Goal: Task Accomplishment & Management: Complete application form

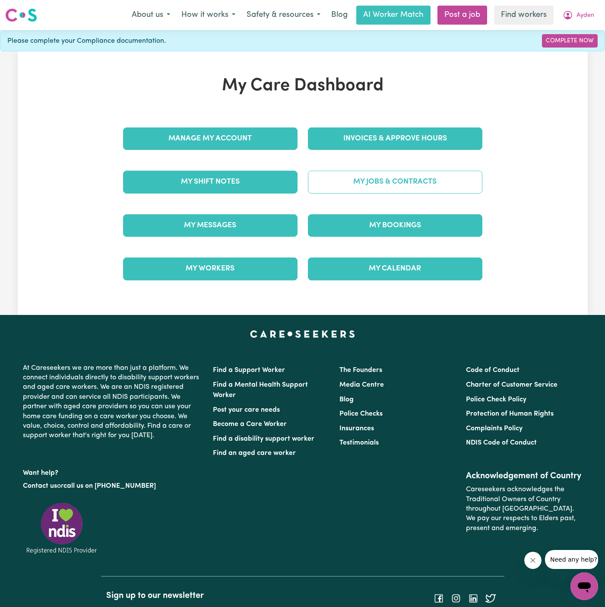
click at [415, 181] on link "My Jobs & Contracts" at bounding box center [395, 182] width 175 height 22
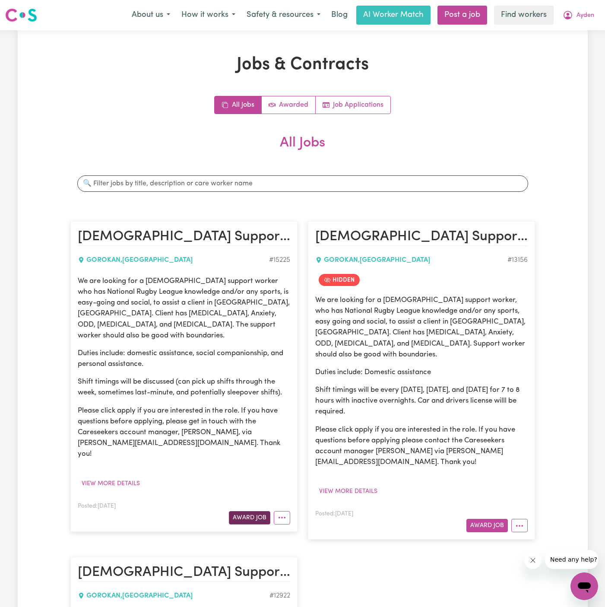
click at [261, 511] on button "Award Job" at bounding box center [249, 517] width 41 height 13
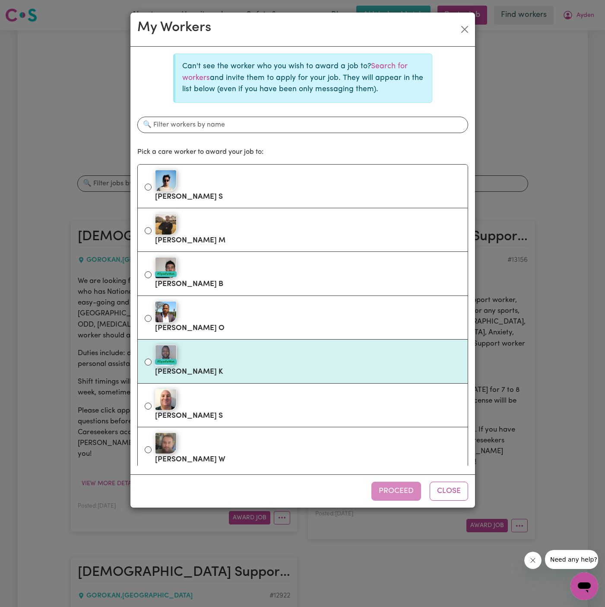
click at [258, 381] on li "#OpenForWork [PERSON_NAME]" at bounding box center [302, 362] width 331 height 44
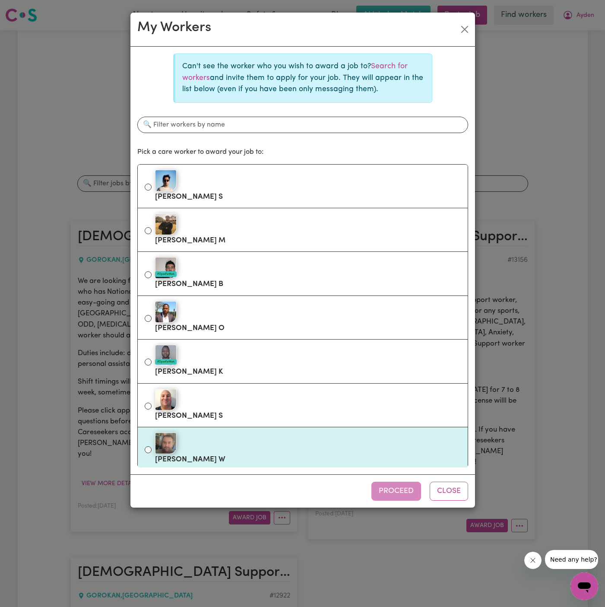
click at [396, 456] on label "[PERSON_NAME]" at bounding box center [308, 449] width 306 height 36
click at [152, 453] on input "[PERSON_NAME]" at bounding box center [148, 449] width 7 height 7
radio input "true"
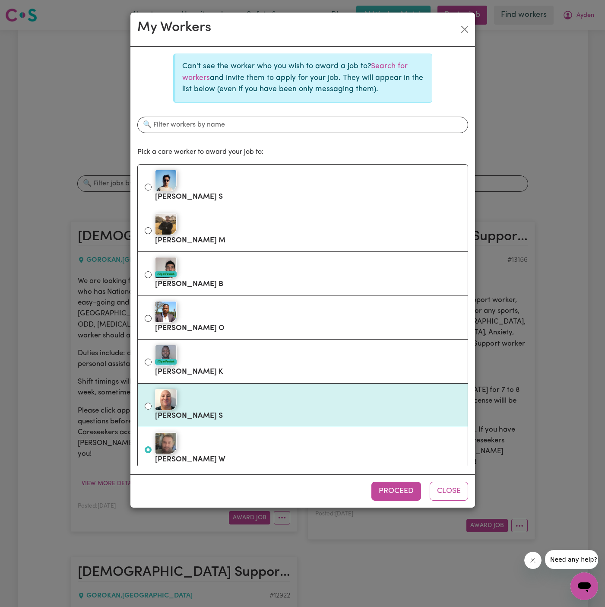
click at [389, 425] on ul "[PERSON_NAME] M #OpenForWork [PERSON_NAME] #OpenForWork [PERSON_NAME] S [PERSON…" at bounding box center [302, 316] width 331 height 304
click at [380, 398] on div at bounding box center [308, 400] width 306 height 22
click at [152, 403] on input "[PERSON_NAME]" at bounding box center [148, 406] width 7 height 7
radio input "true"
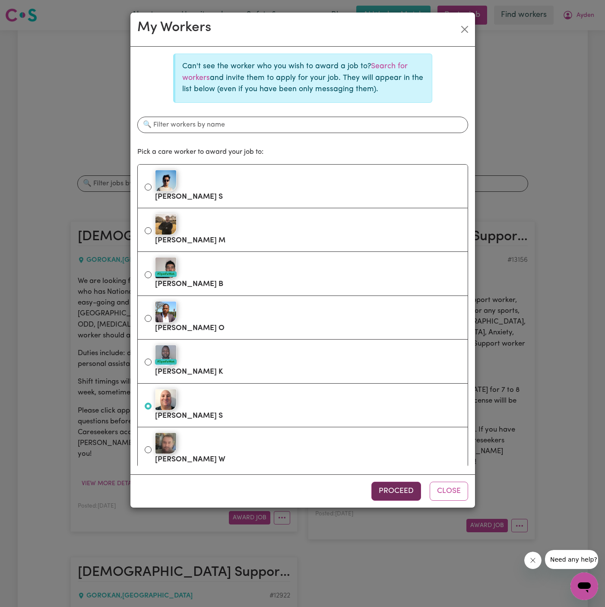
click at [393, 493] on button "Proceed" at bounding box center [397, 491] width 50 height 19
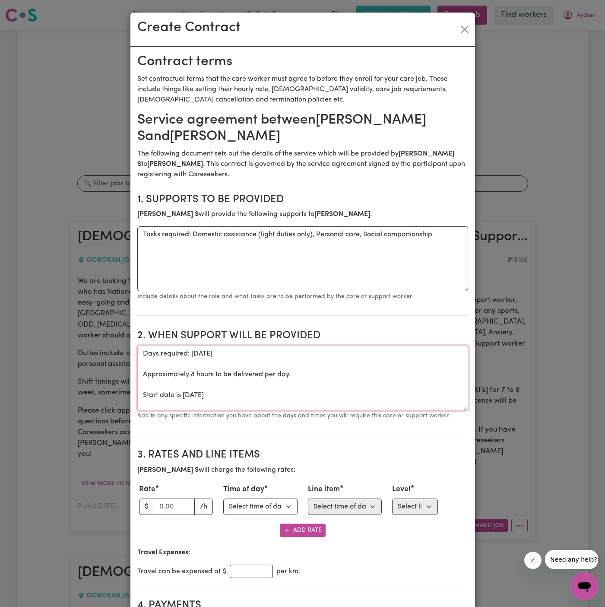
click at [179, 388] on textarea "Days required: [DATE] Approximately 8 hours to be delivered per day. Start date…" at bounding box center [302, 378] width 331 height 65
drag, startPoint x: 178, startPoint y: 394, endPoint x: 162, endPoint y: 394, distance: 16.4
click at [178, 394] on textarea "Days required: [DATE] Approximately 8 hours to be delivered per day. Start date…" at bounding box center [302, 378] width 331 height 65
drag, startPoint x: 142, startPoint y: 394, endPoint x: 142, endPoint y: 383, distance: 10.8
click at [142, 383] on textarea "Days required: [DATE] Approximately 8 hours to be delivered per day. Start date…" at bounding box center [302, 378] width 331 height 65
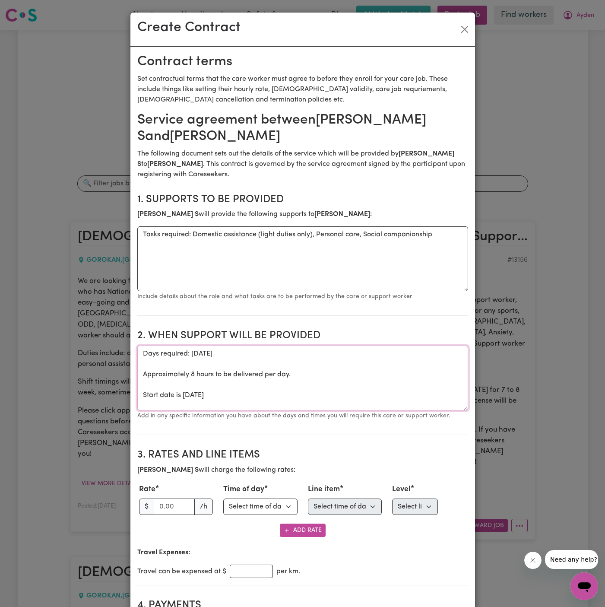
drag, startPoint x: 280, startPoint y: 391, endPoint x: 142, endPoint y: 350, distance: 143.8
click at [142, 350] on textarea "Days required: [DATE] Approximately 8 hours to be delivered per day. Start date…" at bounding box center [302, 378] width 331 height 65
click at [258, 362] on textarea "ONE-OFF on dates/times below:" at bounding box center [302, 378] width 331 height 65
click at [292, 353] on textarea "ONE-OFF on dates/times below:" at bounding box center [302, 378] width 331 height 65
paste textarea "16th, 23rd (October) and [DATE] for community access from 3-11pm,"
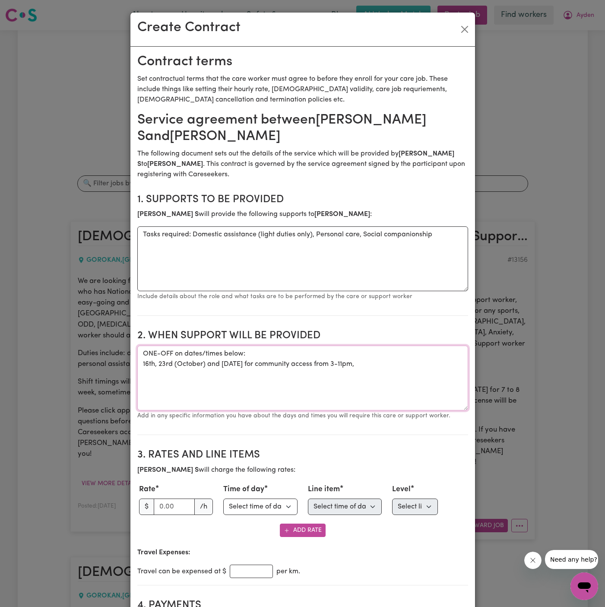
click at [159, 365] on textarea "ONE-OFF on dates/times below: 16th, 23rd (October) and [DATE] for community acc…" at bounding box center [302, 378] width 331 height 65
click at [206, 377] on textarea "ONE-OFF on dates/times below: 16th, 23rd (October) and [DATE] for community acc…" at bounding box center [302, 378] width 331 height 65
drag, startPoint x: 257, startPoint y: 388, endPoint x: 199, endPoint y: 384, distance: 58.4
click at [199, 384] on textarea "ONE-OFF on dates/times below: 16th, 23rd (October) and [DATE] for community acc…" at bounding box center [302, 378] width 331 height 65
type textarea "ONE-OFF on dates/times below: 16th, 23rd (October) and [DATE] for from 3-11pm,"
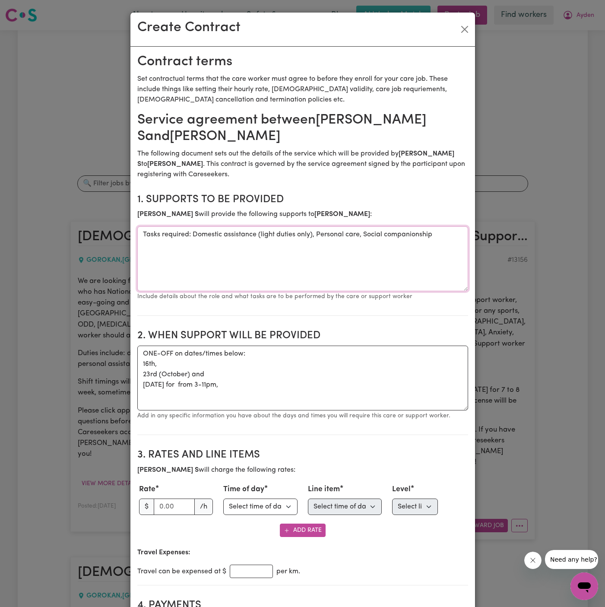
click at [203, 256] on textarea "Tasks required: Domestic assistance (light duties only), Personal care, Social …" at bounding box center [302, 258] width 331 height 65
click at [203, 254] on textarea "Tasks required: Domestic assistance (light duties only), Personal care, Social …" at bounding box center [302, 258] width 331 height 65
click at [245, 226] on section "1. Supports to be provided [PERSON_NAME] S will provide the following supports …" at bounding box center [302, 252] width 331 height 130
click at [245, 239] on textarea "Tasks required: Domestic assistance (light duties only), Personal care, Social …" at bounding box center [302, 258] width 331 height 65
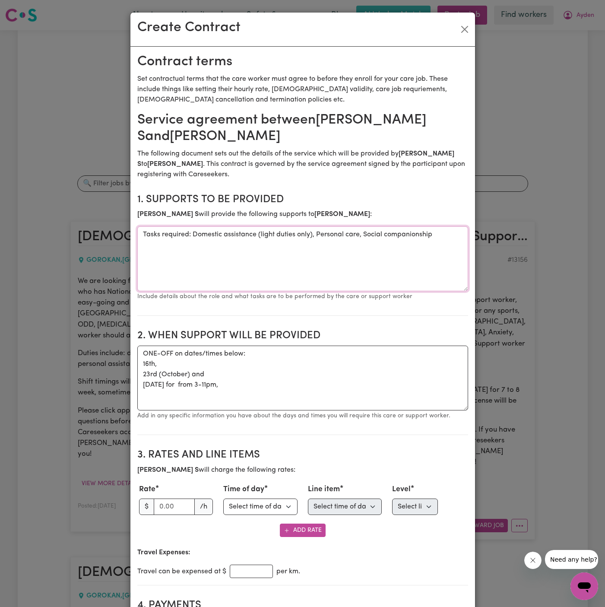
click at [245, 239] on textarea "Tasks required: Domestic assistance (light duties only), Personal care, Social …" at bounding box center [302, 258] width 331 height 65
paste textarea "community access"
type textarea "community access"
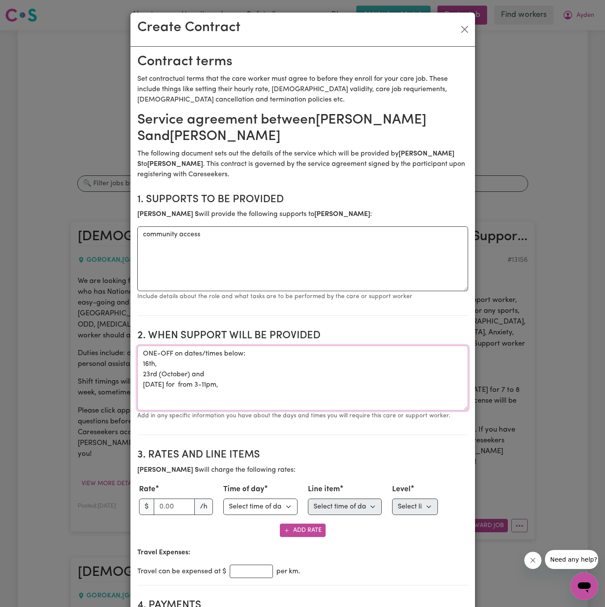
click at [187, 382] on textarea "ONE-OFF on dates/times below: 16th, 23rd (October) and [DATE] for from 3-11pm," at bounding box center [302, 378] width 331 height 65
click at [189, 374] on textarea "ONE-OFF on dates/times below: 16th, 23rd (October) and 06/11 for from 3-11pm," at bounding box center [302, 378] width 331 height 65
click at [158, 365] on textarea "ONE-OFF on dates/times below: 16th, 23/10 and 06/11 for from 3-11pm," at bounding box center [302, 378] width 331 height 65
click at [180, 375] on textarea "ONE-OFF on dates/times below: 16/10 23/10 and 06/11 for from 3-11pm," at bounding box center [302, 378] width 331 height 65
click at [172, 384] on textarea "ONE-OFF on dates/times below: 16/10 23/10 06/11 for from 3-11pm," at bounding box center [302, 378] width 331 height 65
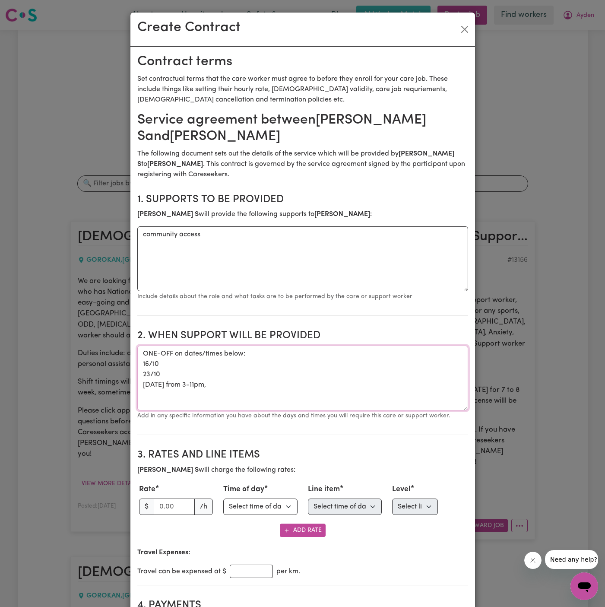
click at [179, 359] on textarea "ONE-OFF on dates/times below: 16/10 23/10 [DATE] from 3-11pm," at bounding box center [302, 378] width 331 height 65
click at [179, 361] on textarea "ONE-OFF on dates/times below: [DATE] 23/10 =[DATE] [DATE] from 3-11pm," at bounding box center [302, 378] width 331 height 65
click at [166, 375] on textarea "ONE-OFF on dates/times below: 16/10 Thurday 23/10 =[DATE] [DATE] from 3-11pm," at bounding box center [302, 378] width 331 height 65
click at [223, 375] on textarea "ONE-OFF on dates/times below: 16/10 Thurday [DATE] [DATE] from 3-11pm," at bounding box center [302, 378] width 331 height 65
drag, startPoint x: 234, startPoint y: 385, endPoint x: 201, endPoint y: 384, distance: 32.4
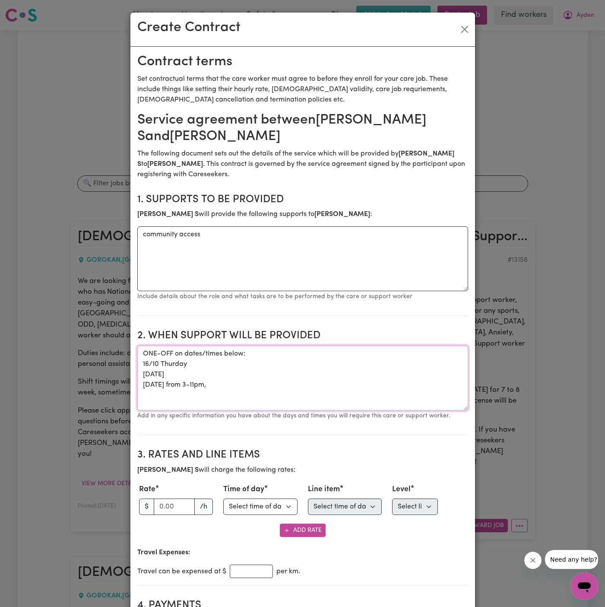
click at [201, 384] on textarea "ONE-OFF on dates/times below: 16/10 Thurday [DATE] [DATE] from 3-11pm," at bounding box center [302, 378] width 331 height 65
click at [210, 384] on textarea "ONE-OFF on dates/times below: 16/10 Thurday [DATE] [DATE] from 3-11pm," at bounding box center [302, 378] width 331 height 65
click at [209, 384] on textarea "ONE-OFF on dates/times below: 16/10 Thurday [DATE] [DATE] from 3-11pm," at bounding box center [302, 378] width 331 height 65
drag, startPoint x: 257, startPoint y: 382, endPoint x: 188, endPoint y: 384, distance: 69.1
click at [188, 384] on textarea "ONE-OFF on dates/times below: 16/10 Thurday [DATE] [DATE] from 3 pm to 11 pm" at bounding box center [302, 378] width 331 height 65
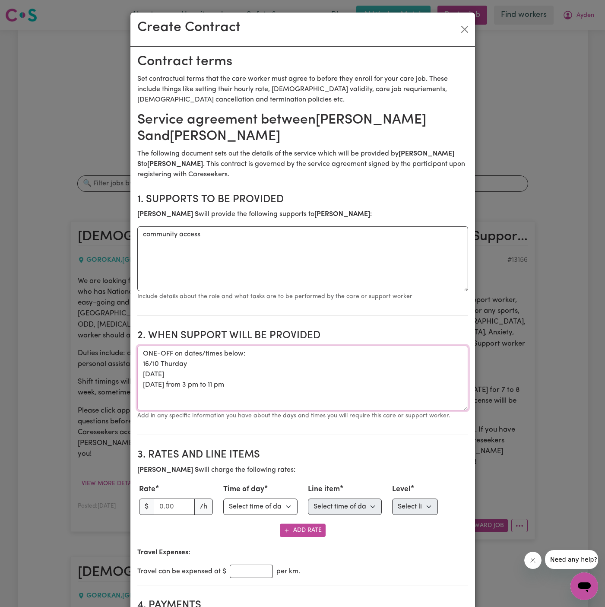
click at [199, 377] on textarea "ONE-OFF on dates/times below: 16/10 Thurday [DATE] [DATE] from 3 pm to 11 pm" at bounding box center [302, 378] width 331 height 65
paste textarea "from 3 pm to 11 pm"
click at [194, 362] on textarea "ONE-OFF on dates/times below: 16/10 Thurday [DATE] from 3 pm to 11 pm [DATE] fr…" at bounding box center [302, 378] width 331 height 65
paste textarea "from 3 pm to 11 pm"
click at [253, 396] on textarea "ONE-OFF on dates/times below: [DATE] from 3 pm to 11 pm [DATE] from 3 pm to 11 …" at bounding box center [302, 378] width 331 height 65
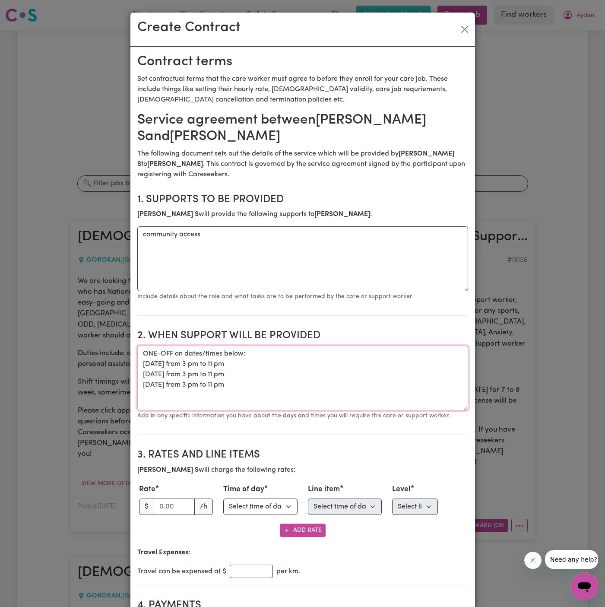
click at [299, 394] on textarea "ONE-OFF on dates/times below: [DATE] from 3 pm to 11 pm [DATE] from 3 pm to 11 …" at bounding box center [302, 378] width 331 height 65
type textarea "ONE-OFF on dates/times below: [DATE] from 3 pm to 11 pm [DATE] from 3 pm to 11 …"
click at [168, 506] on input "number" at bounding box center [174, 507] width 41 height 16
type input "43"
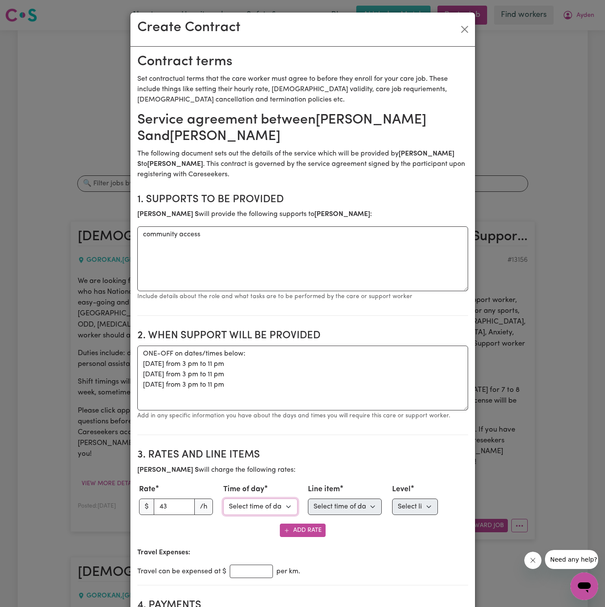
click at [242, 502] on select "Select time of day Weekday Daytime Weekday Evening [DATE] [DATE] Public Holiday…" at bounding box center [260, 507] width 74 height 16
select select "WEEKDAY_DAYTIME"
click at [223, 499] on select "Select time of day Weekday Daytime Weekday Evening [DATE] [DATE] Public Holiday…" at bounding box center [260, 507] width 74 height 16
click at [359, 510] on select "Select time of day first Assistance with Self Care Activities Assistance with p…" at bounding box center [345, 507] width 74 height 16
select select "COMMUNITY_ACCESS"
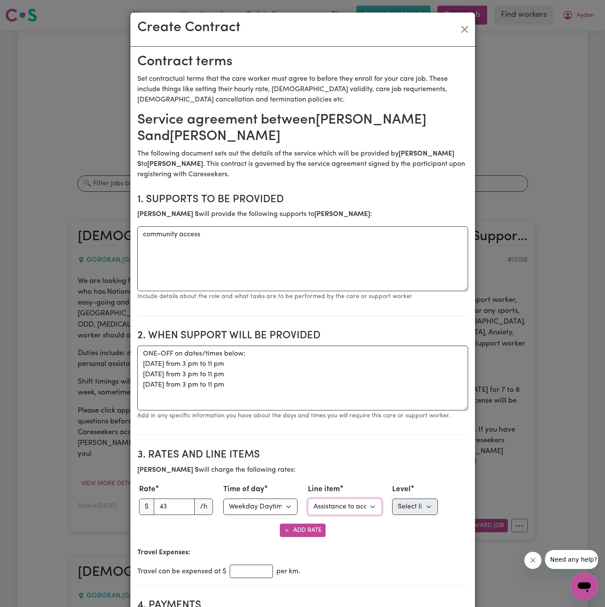
click at [308, 499] on select "Select line item Assistance with Self Care Activities Assistance with personal …" at bounding box center [345, 507] width 74 height 16
click at [407, 506] on select "Select level Standard Level 1 High Intensity Level 2" at bounding box center [415, 507] width 46 height 16
select select "ONE"
click at [392, 499] on select "Select level Standard Level 1 High Intensity Level 2" at bounding box center [415, 507] width 46 height 16
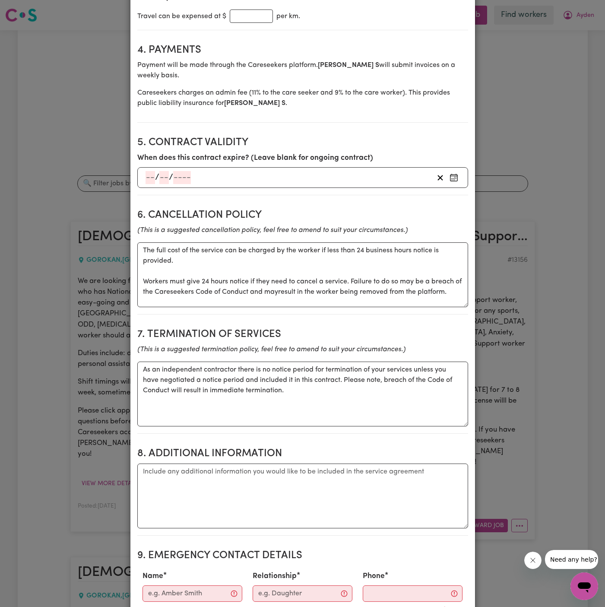
scroll to position [578, 0]
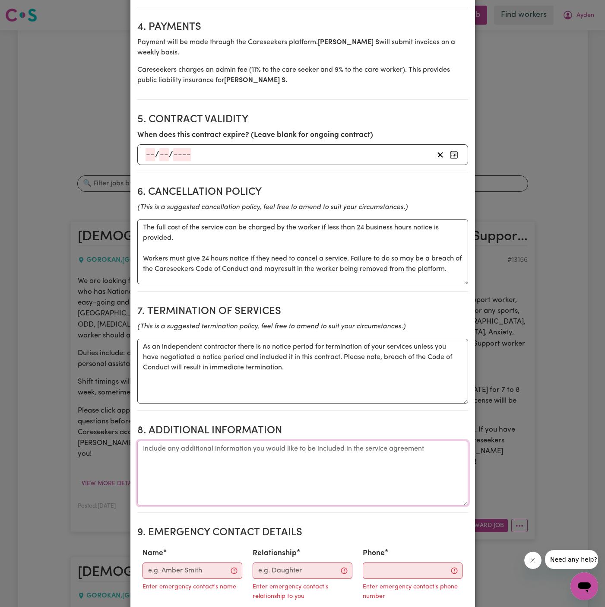
click at [234, 487] on textarea "Additional information" at bounding box center [302, 473] width 331 height 65
paste textarea "[STREET_ADDRESS] Entrance."
type textarea "Client's Address: [STREET_ADDRESS]"
click at [176, 568] on input "Name" at bounding box center [193, 570] width 100 height 16
